Goal: Obtain resource: Obtain resource

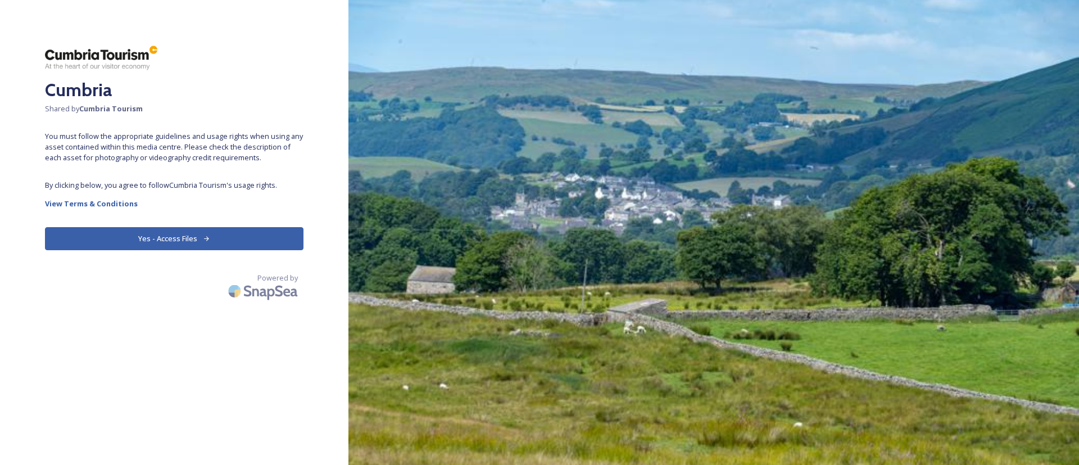
click at [170, 242] on button "Yes - Access Files" at bounding box center [174, 238] width 258 height 23
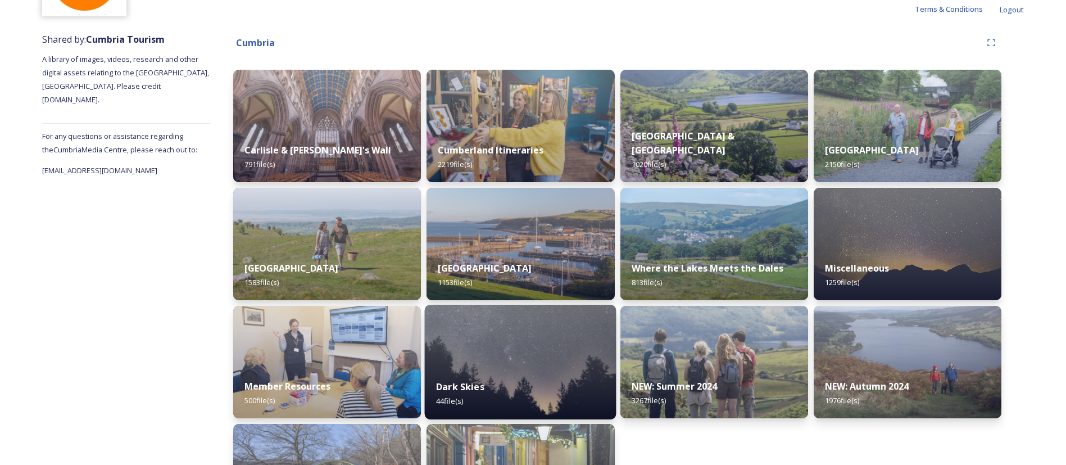
scroll to position [24, 0]
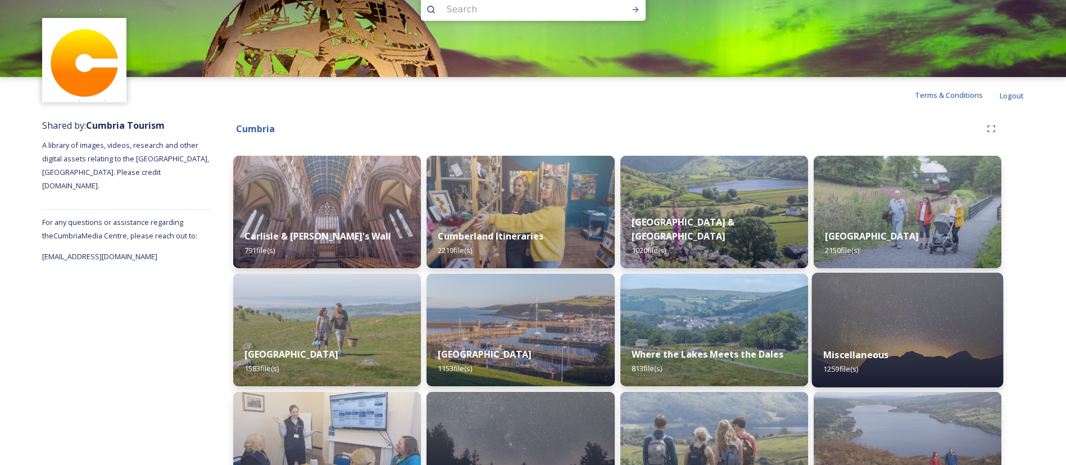
click at [893, 343] on div "Miscellaneous 1259 file(s)" at bounding box center [907, 361] width 192 height 51
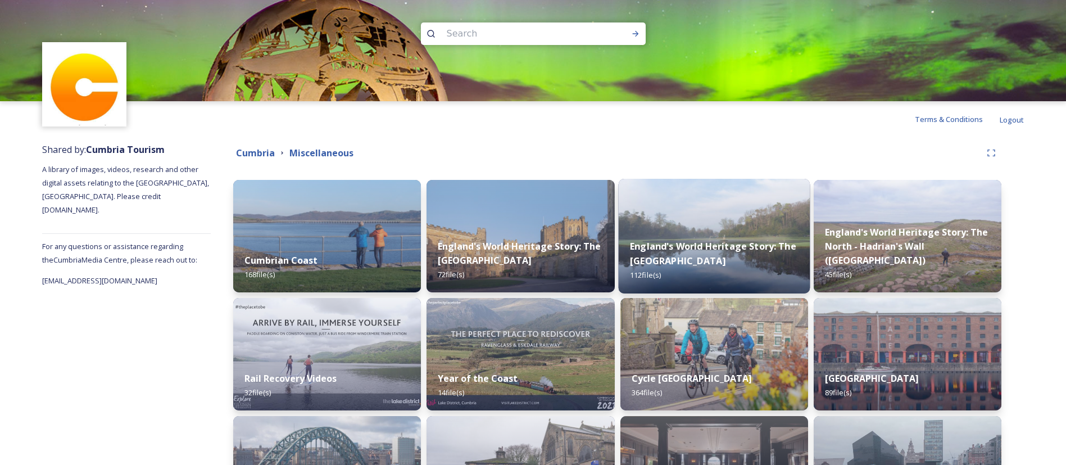
scroll to position [84, 0]
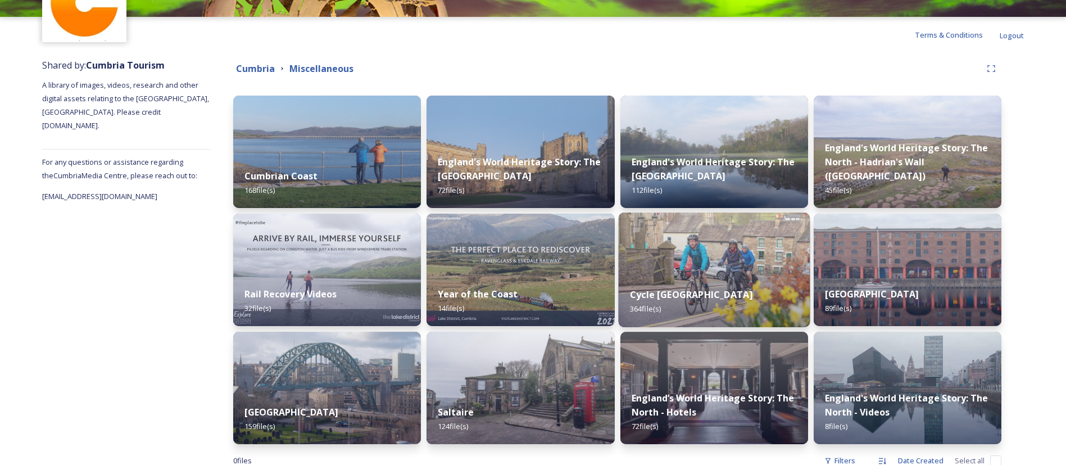
click at [692, 256] on img at bounding box center [714, 269] width 192 height 115
